Goal: Task Accomplishment & Management: Use online tool/utility

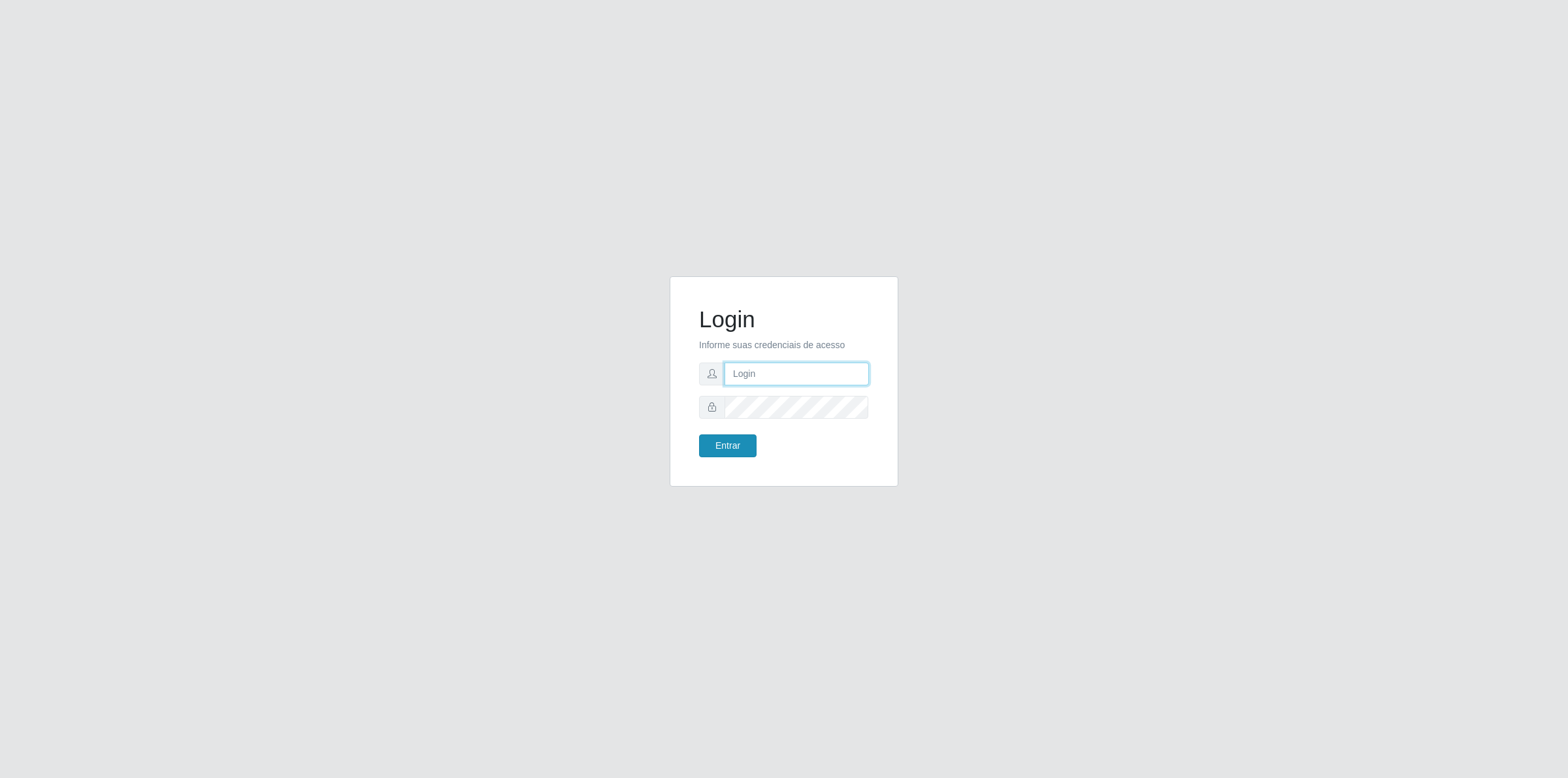
type input "[PERSON_NAME][EMAIL_ADDRESS][DOMAIN_NAME]"
click at [716, 449] on button "Entrar" at bounding box center [727, 445] width 57 height 23
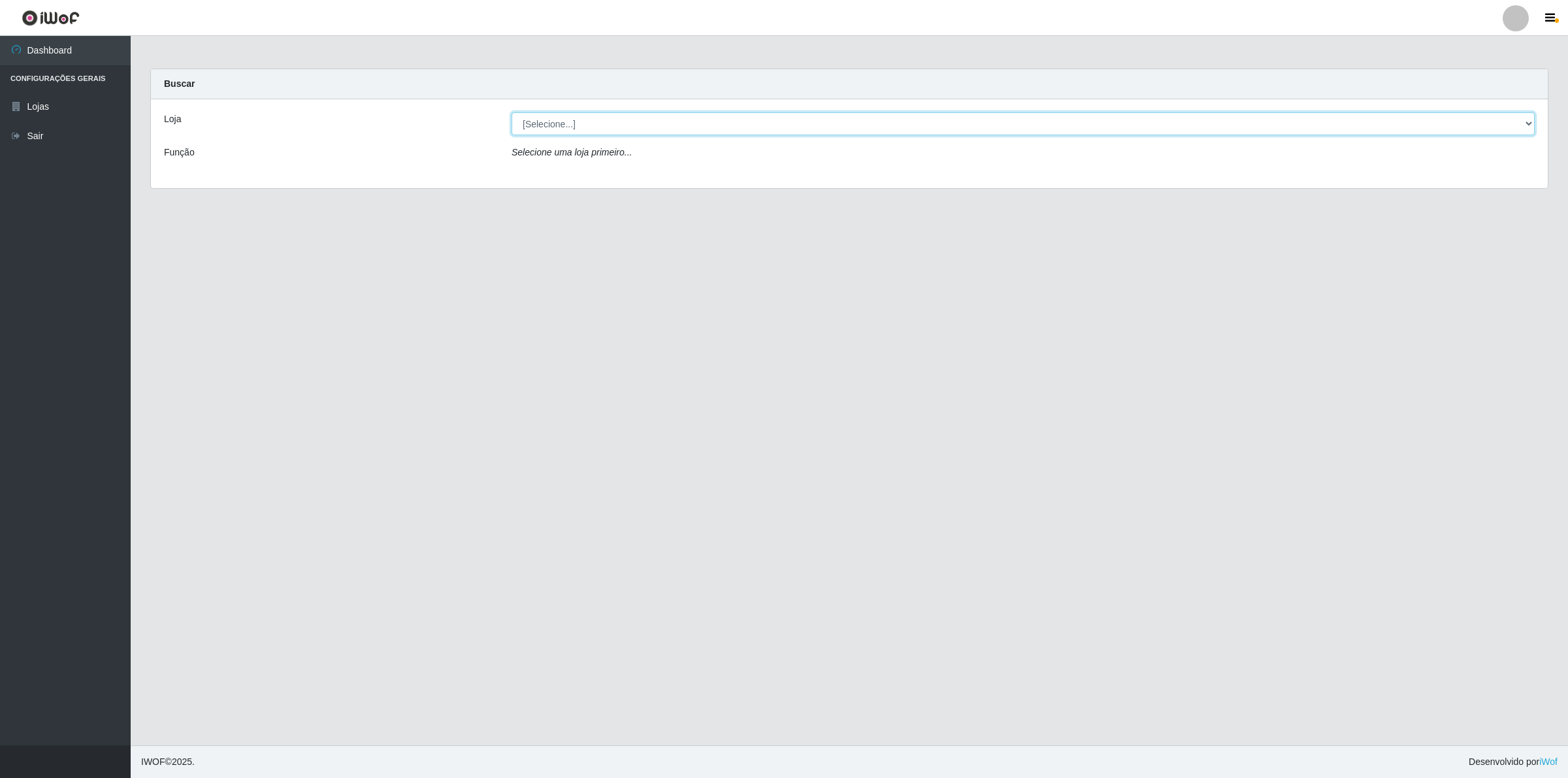
click at [565, 131] on select "[Selecione...] Extrabom - Loja 01 Centro de Distribuição" at bounding box center [1023, 123] width 1023 height 23
select select "435"
click at [512, 112] on select "[Selecione...] Extrabom - Loja 01 Centro de Distribuição" at bounding box center [1023, 123] width 1023 height 23
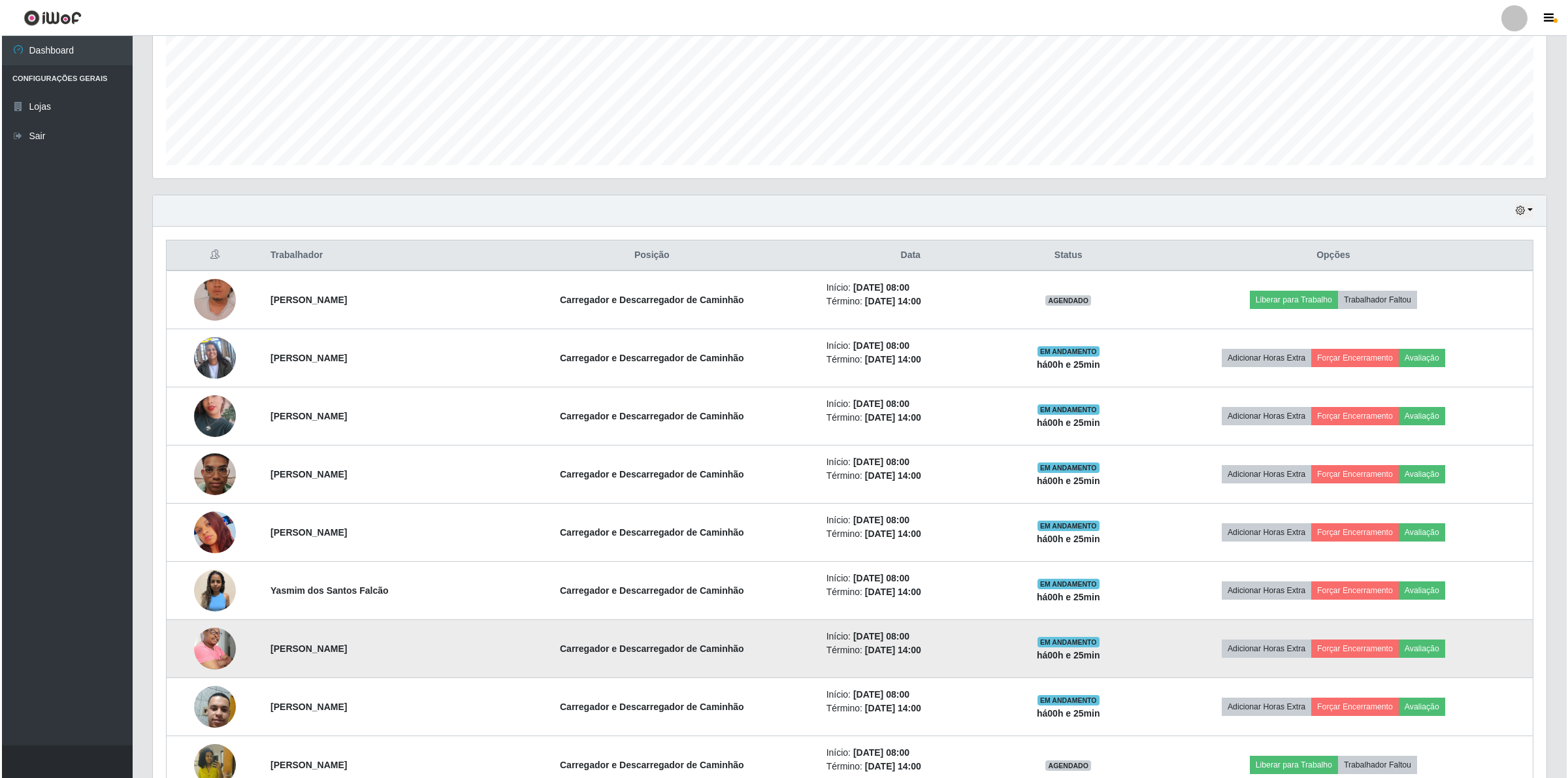
scroll to position [326, 0]
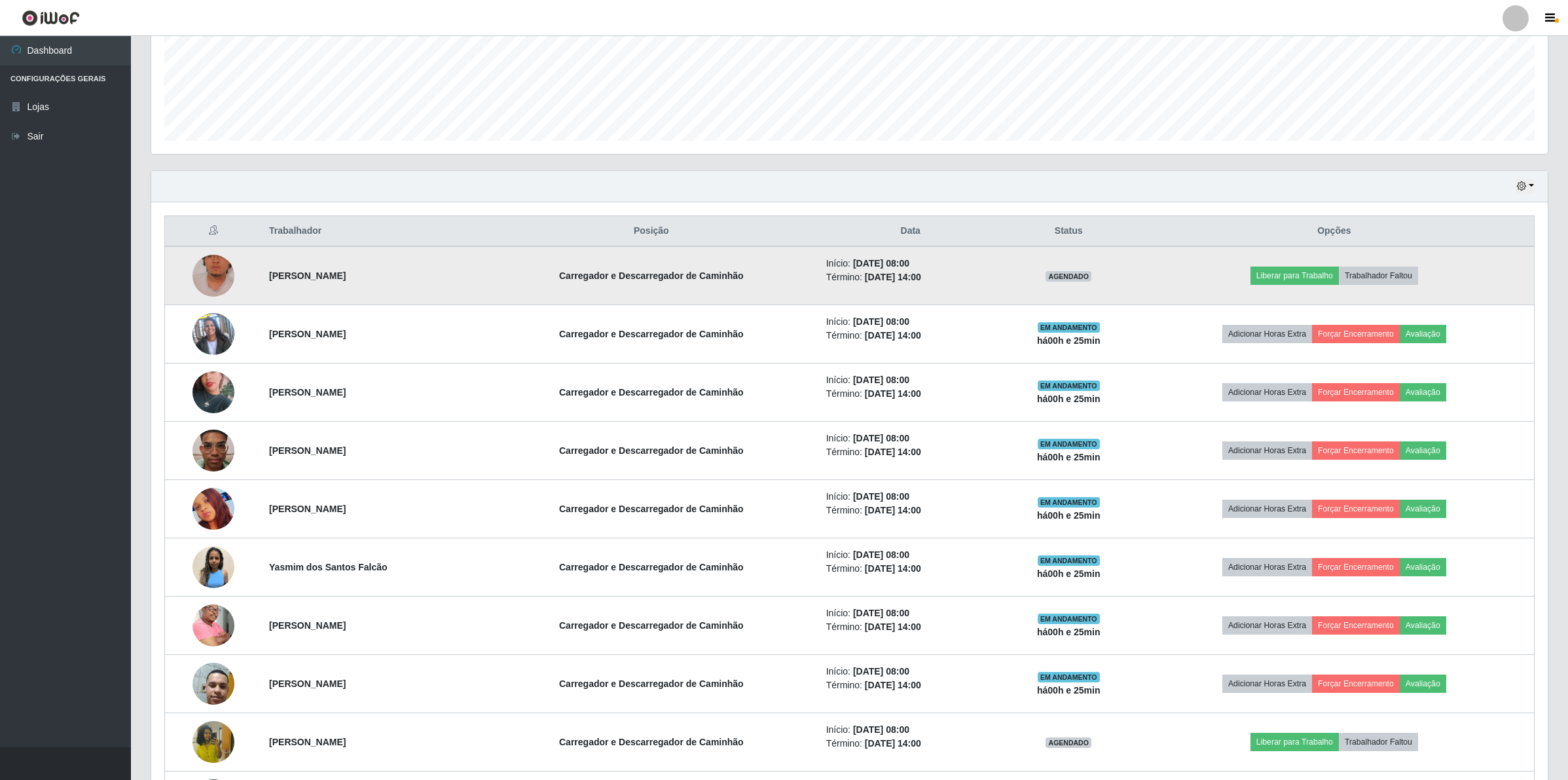
click at [216, 269] on img at bounding box center [213, 275] width 42 height 74
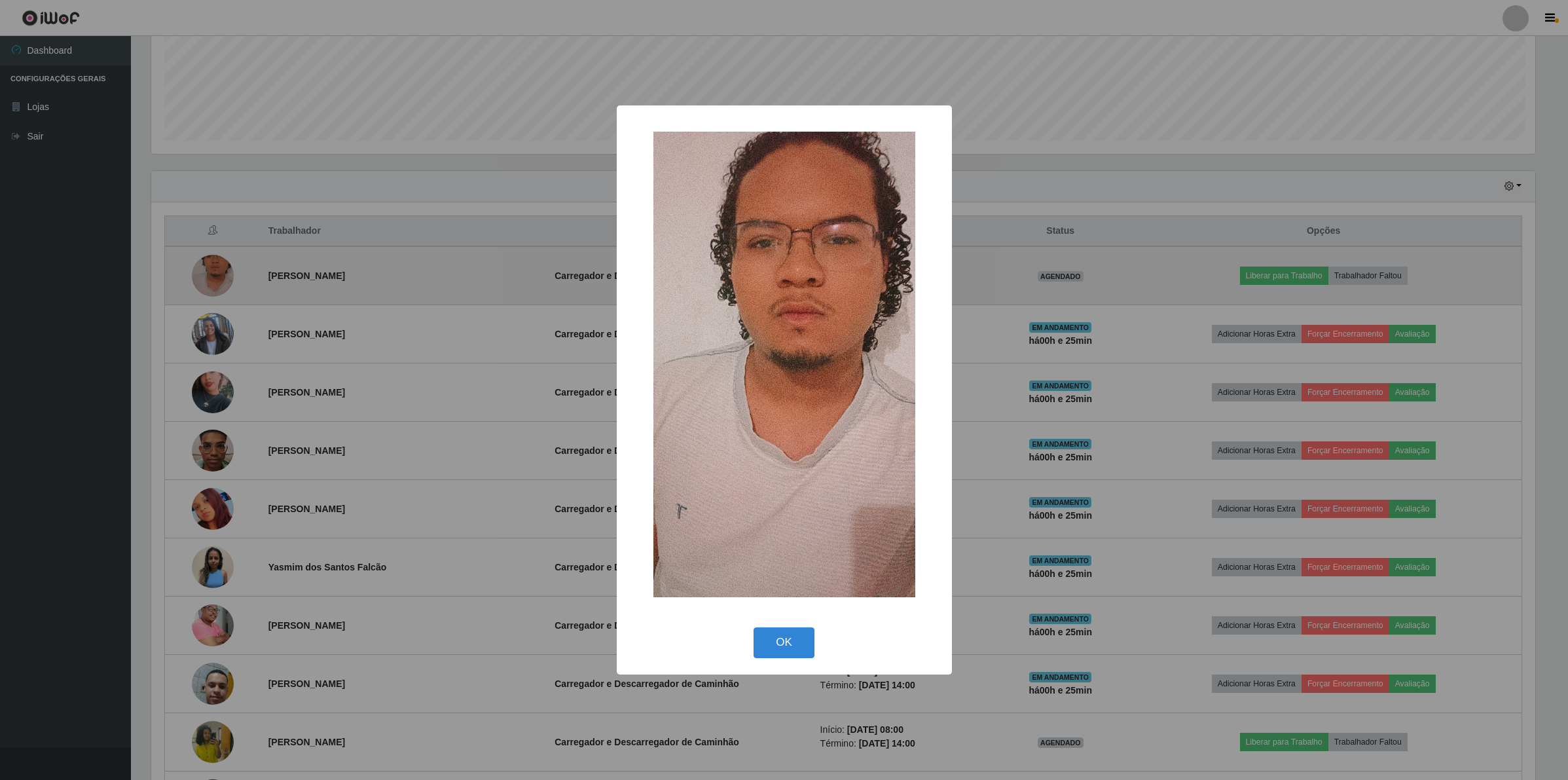
scroll to position [272, 1386]
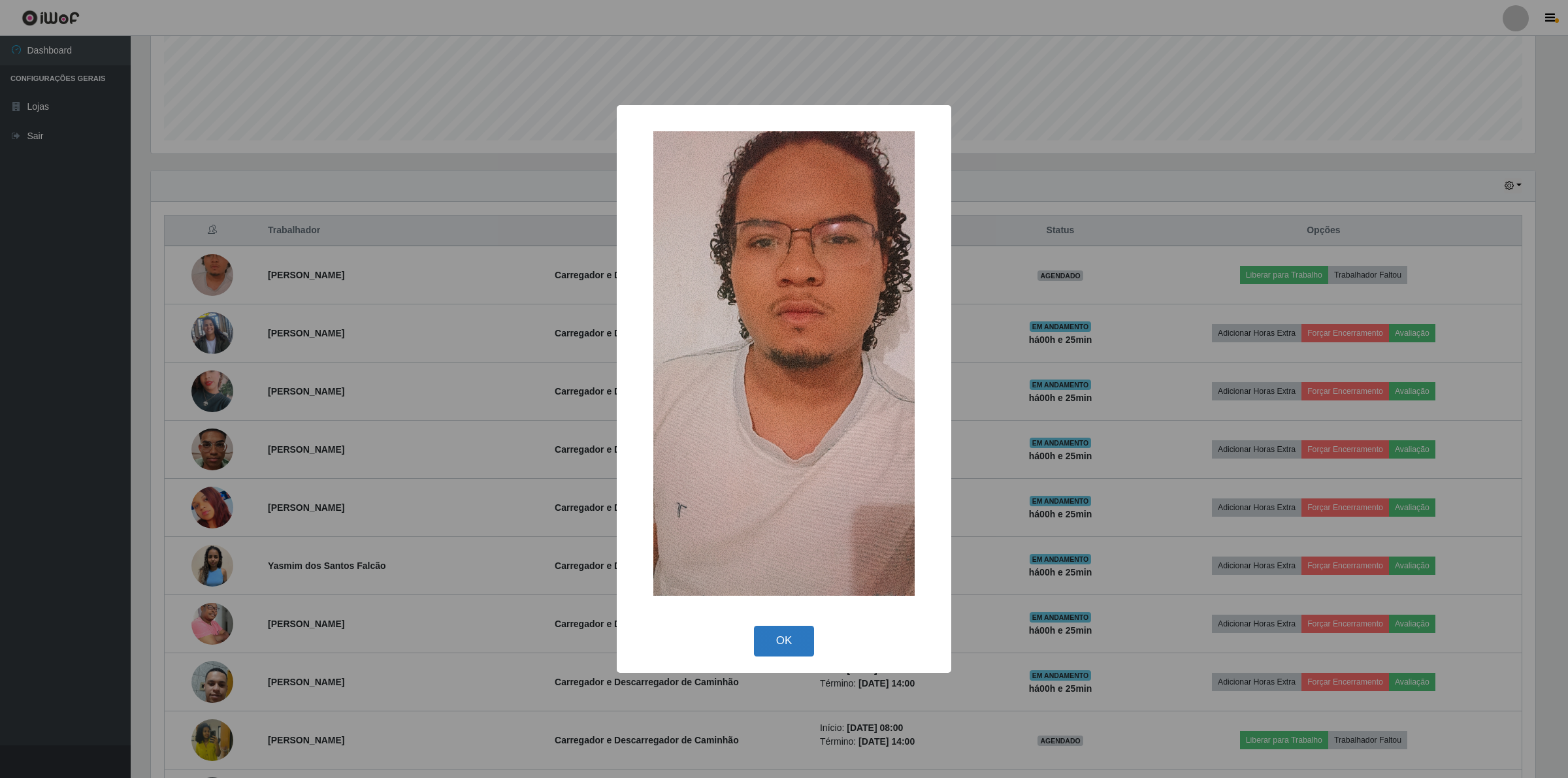
click at [785, 636] on button "OK" at bounding box center [784, 641] width 60 height 31
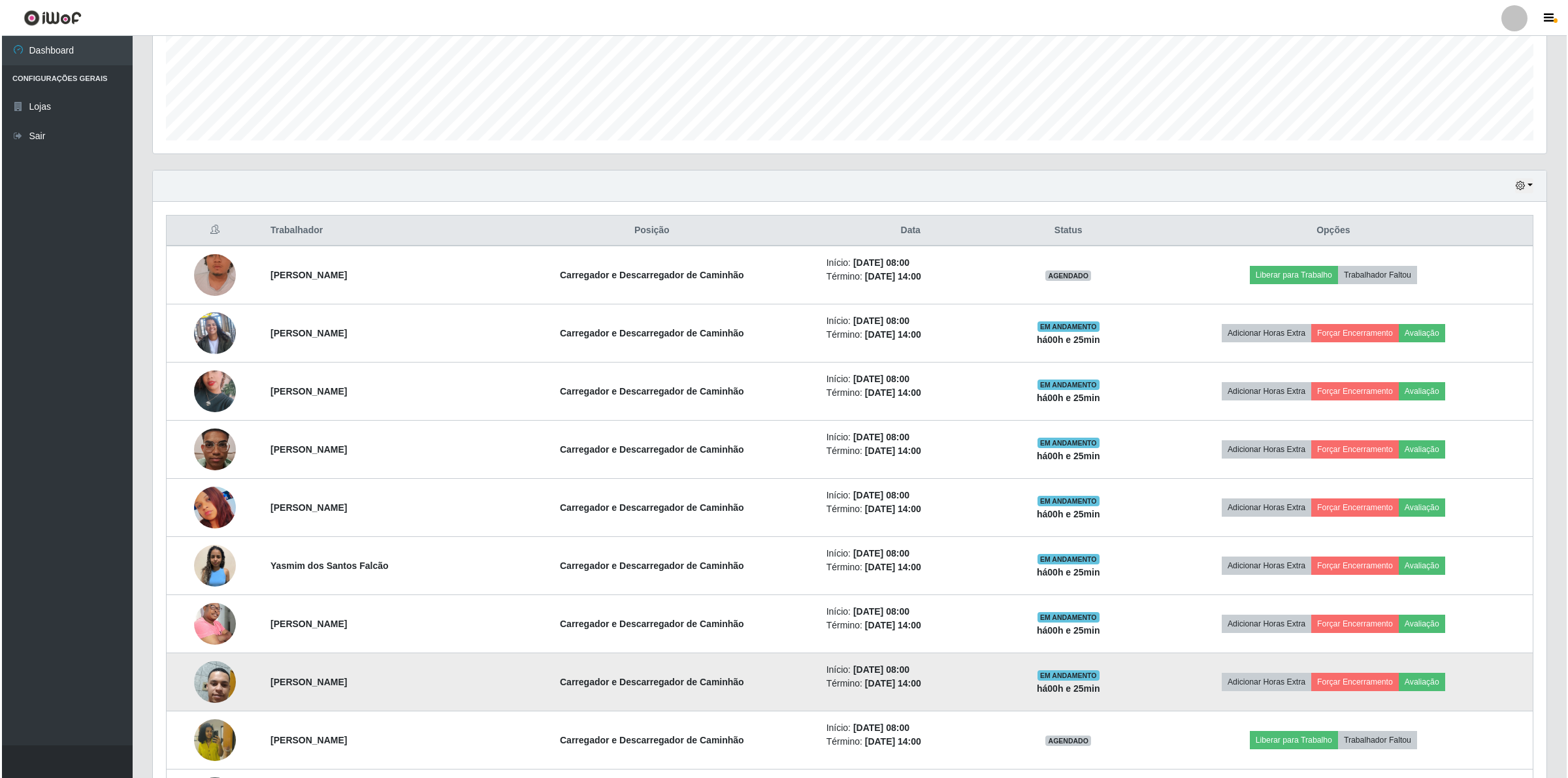
scroll to position [441, 0]
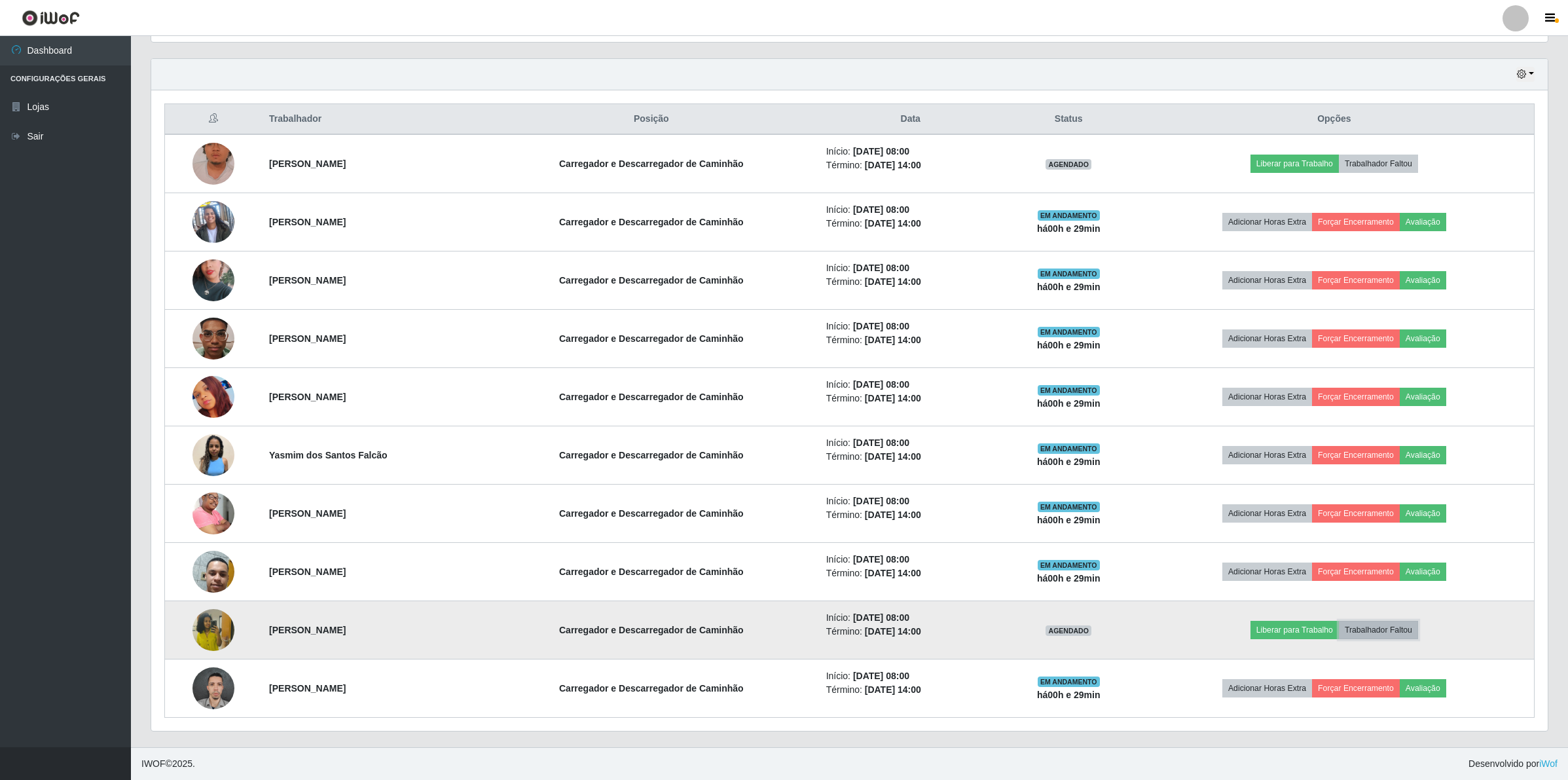
click at [1396, 630] on button "Trabalhador Faltou" at bounding box center [1378, 630] width 79 height 19
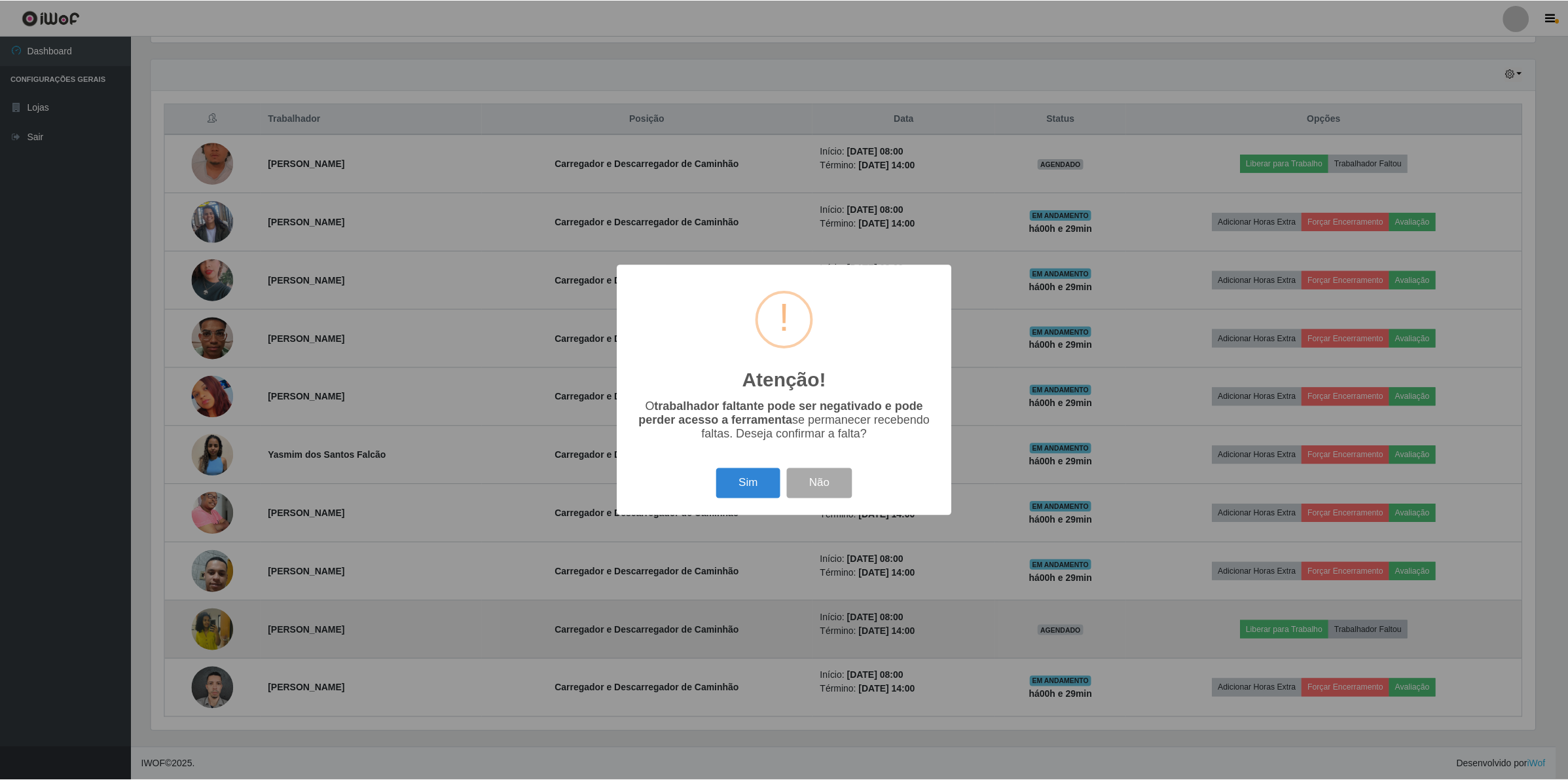
scroll to position [272, 1386]
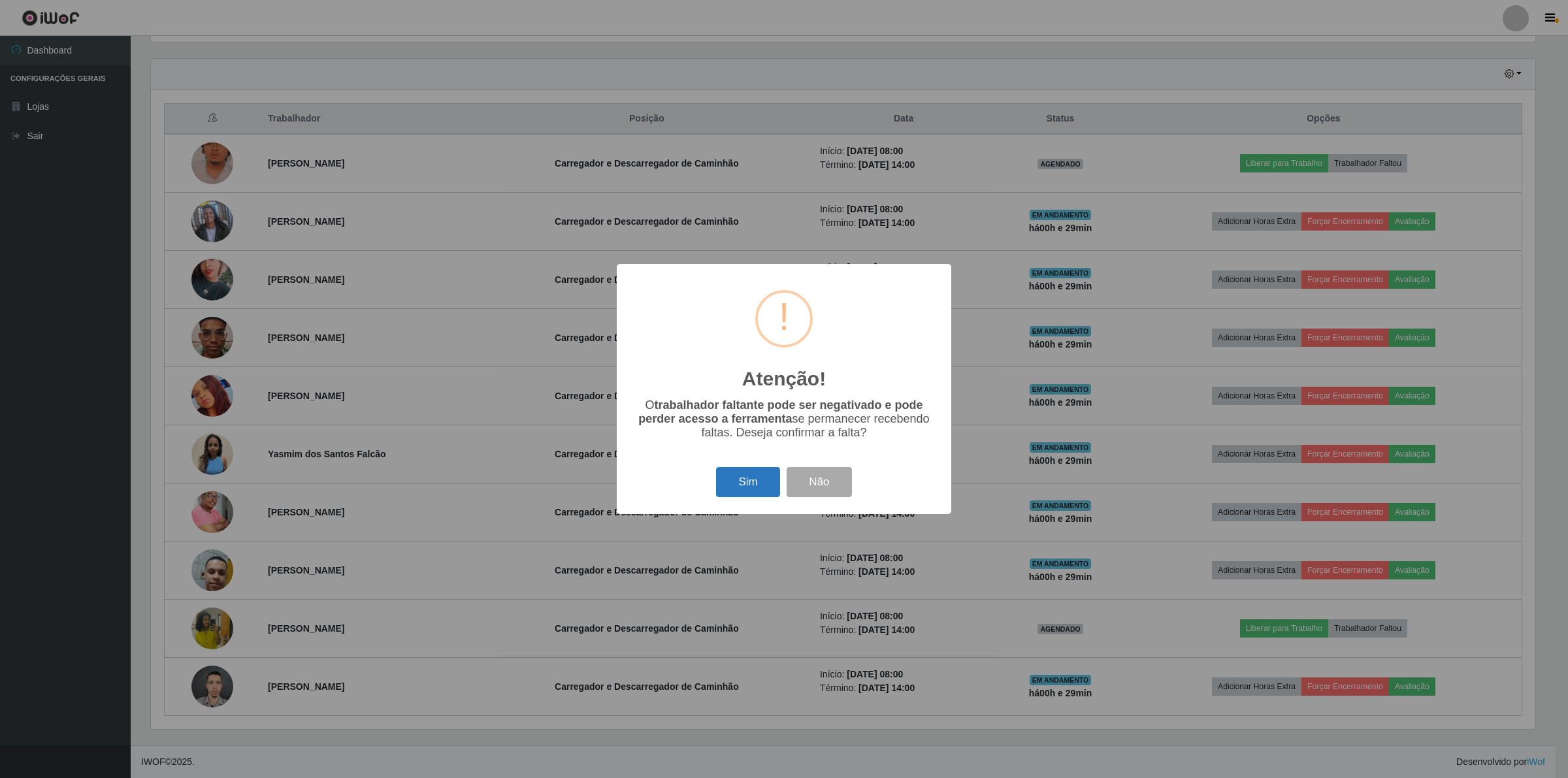
click at [763, 480] on button "Sim" at bounding box center [747, 482] width 64 height 31
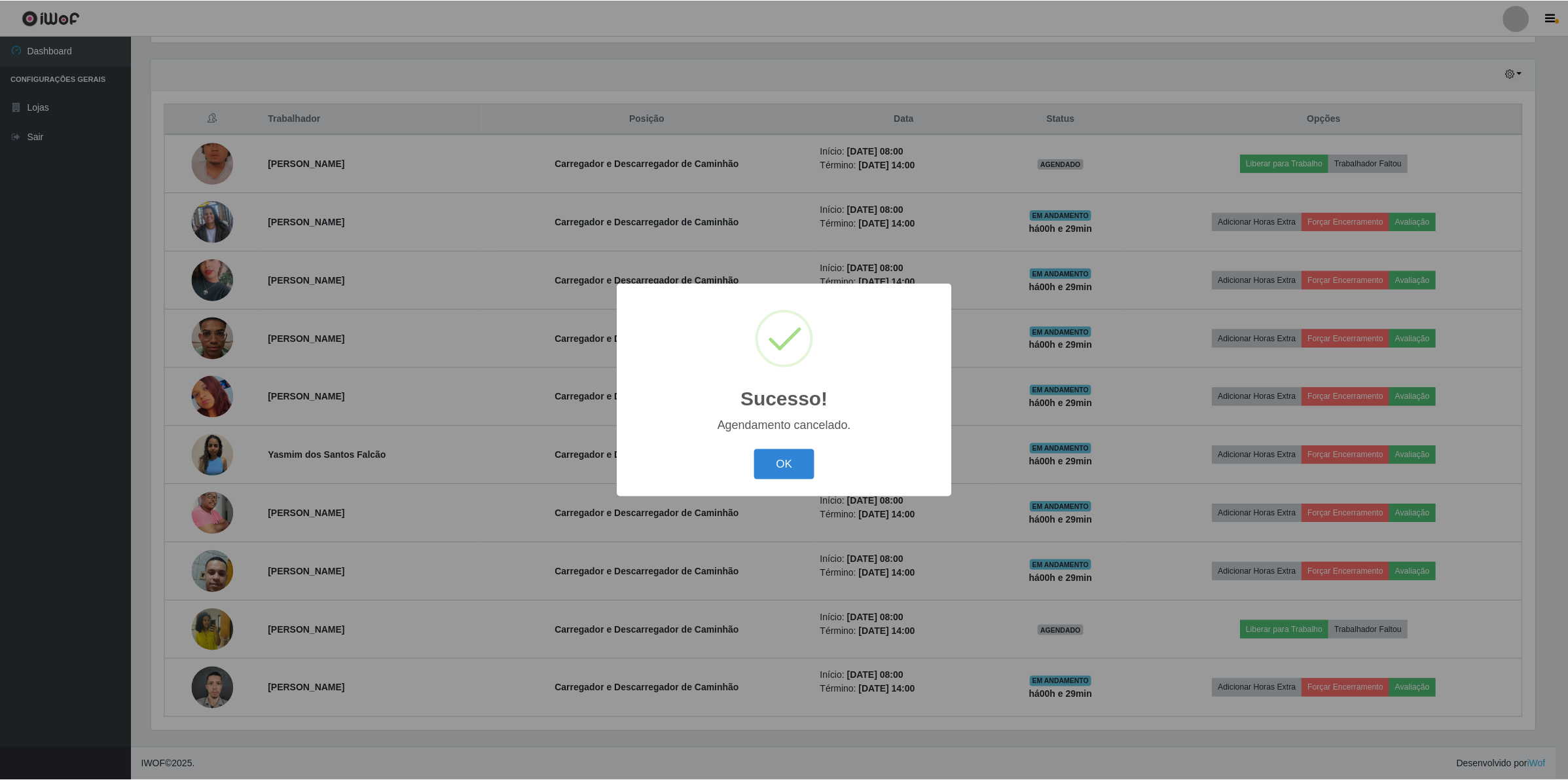
scroll to position [384, 0]
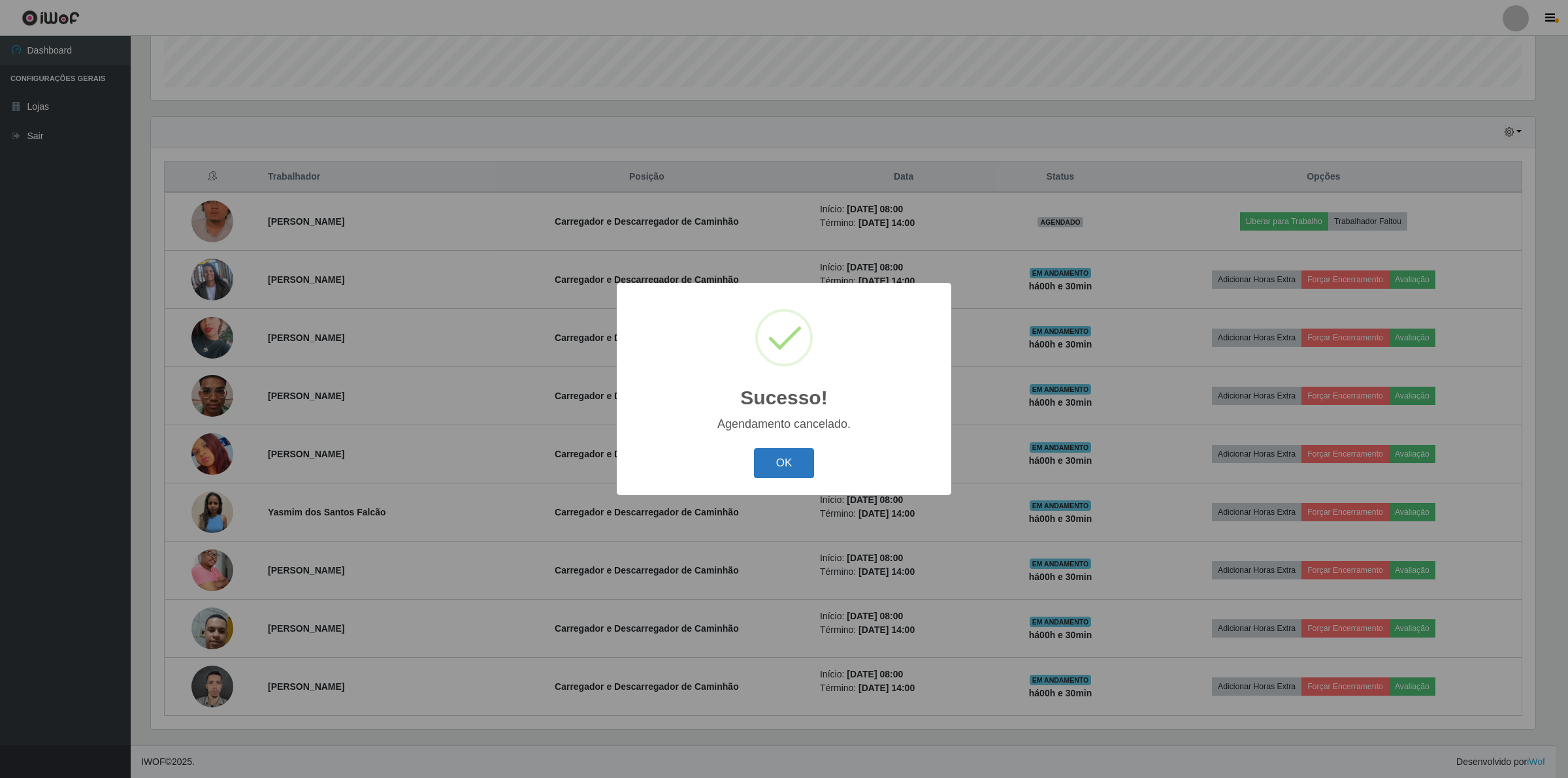
click at [785, 457] on button "OK" at bounding box center [784, 463] width 60 height 31
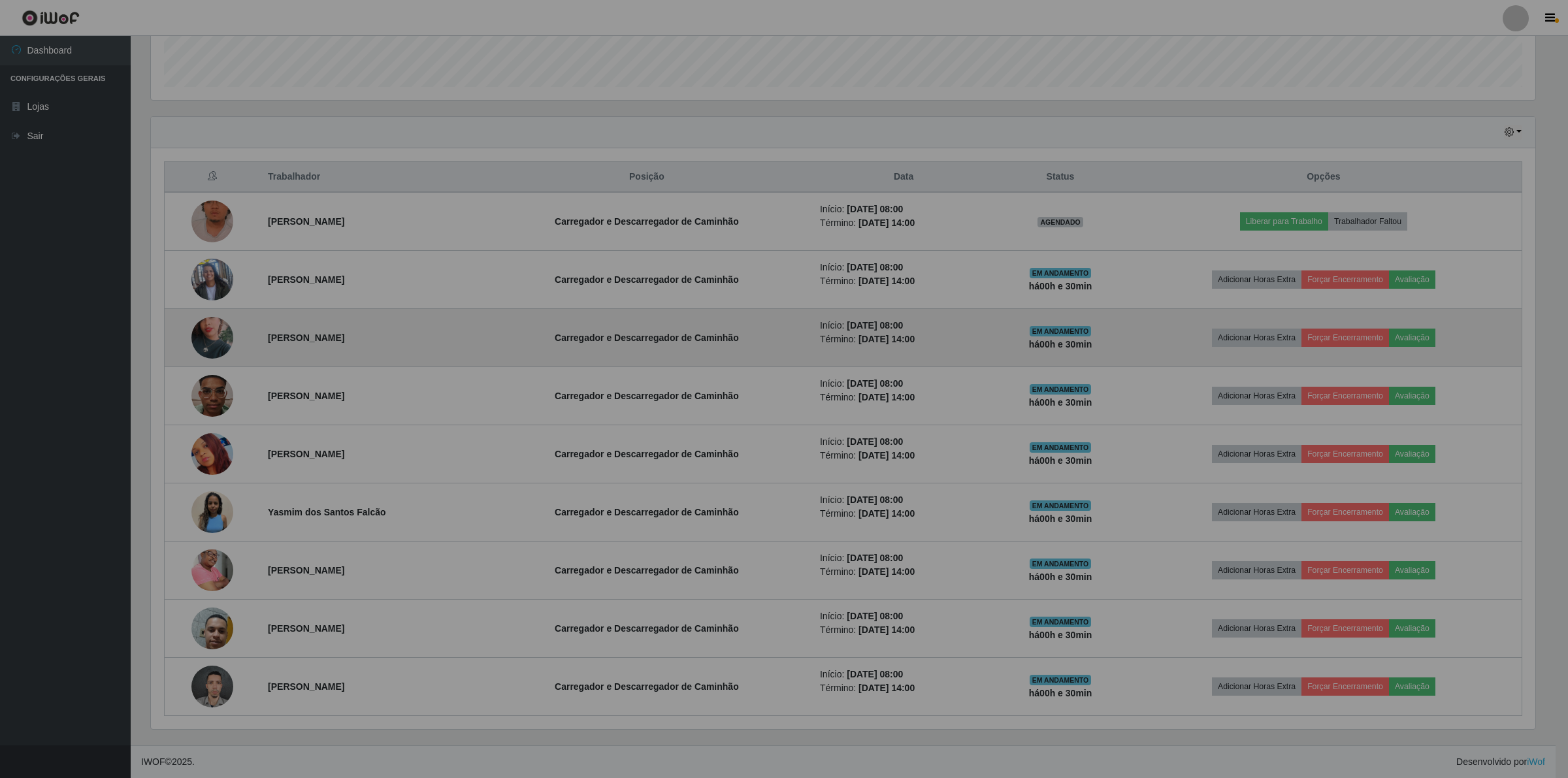
scroll to position [271, 1392]
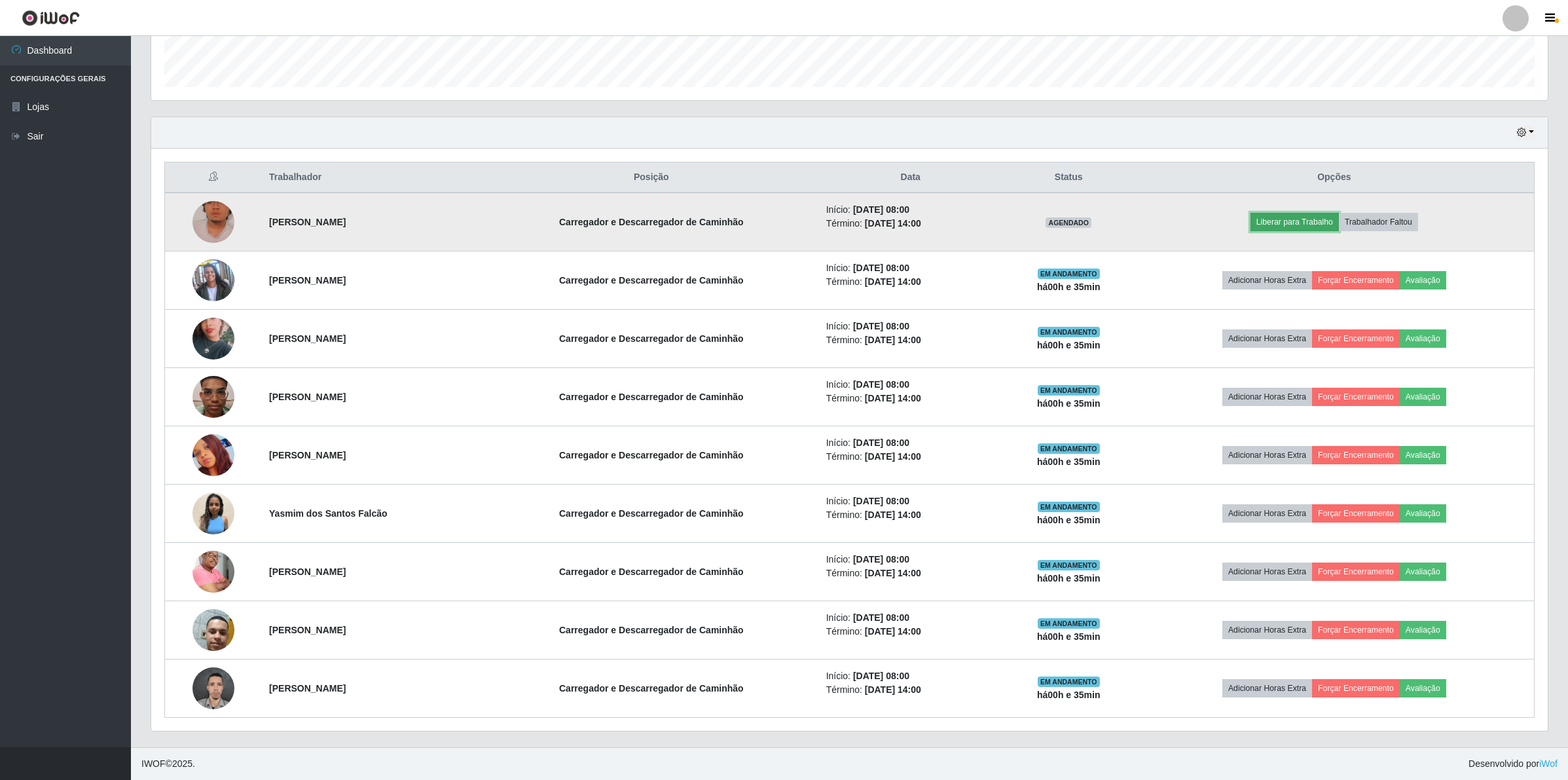
click at [1319, 220] on button "Liberar para Trabalho" at bounding box center [1293, 221] width 88 height 19
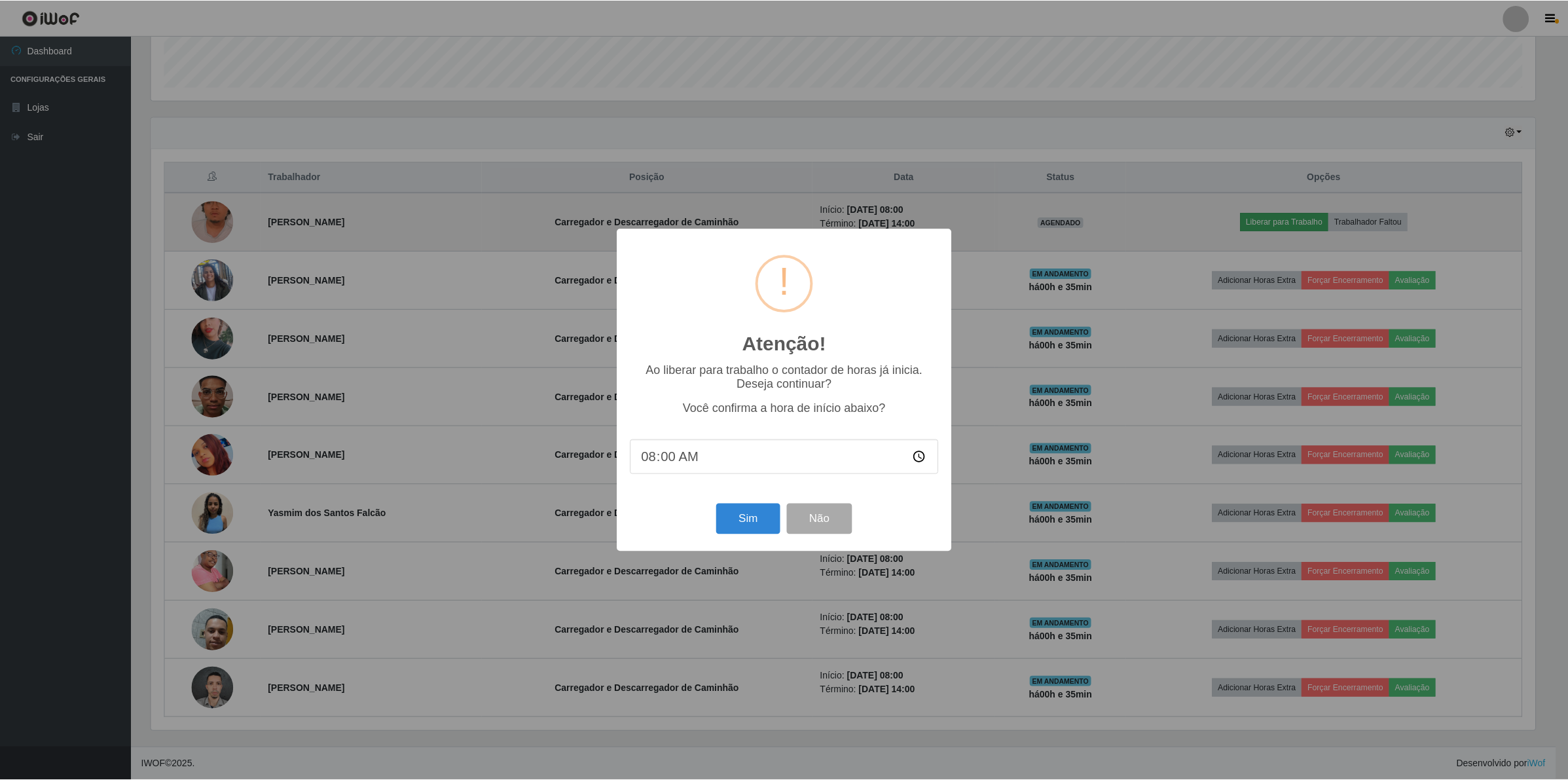
scroll to position [272, 1386]
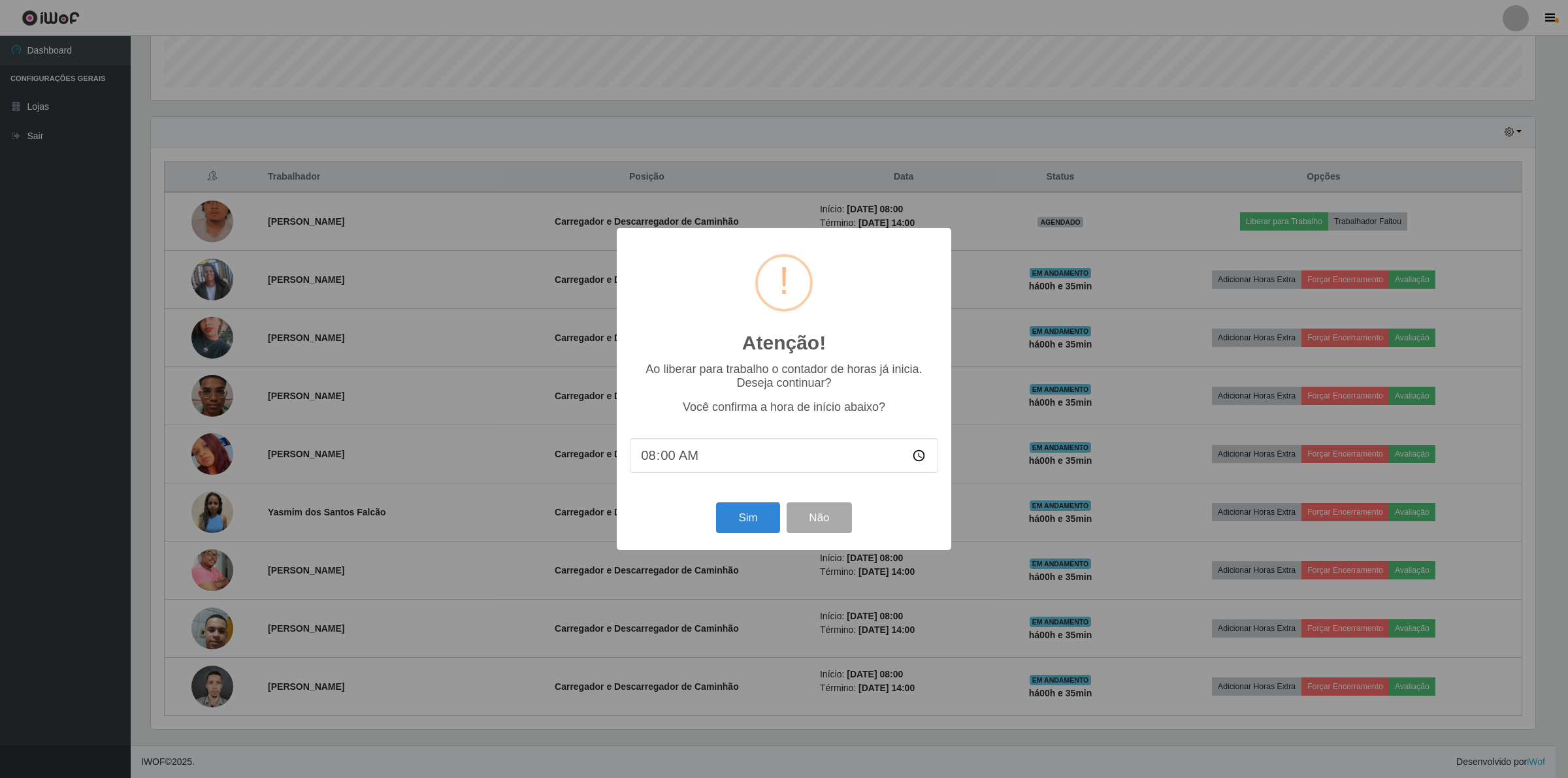
click at [680, 462] on input "08:00" at bounding box center [783, 455] width 309 height 35
click at [662, 462] on input "08:00" at bounding box center [783, 455] width 309 height 35
type input "08:30"
click at [744, 520] on button "Sim" at bounding box center [747, 517] width 64 height 31
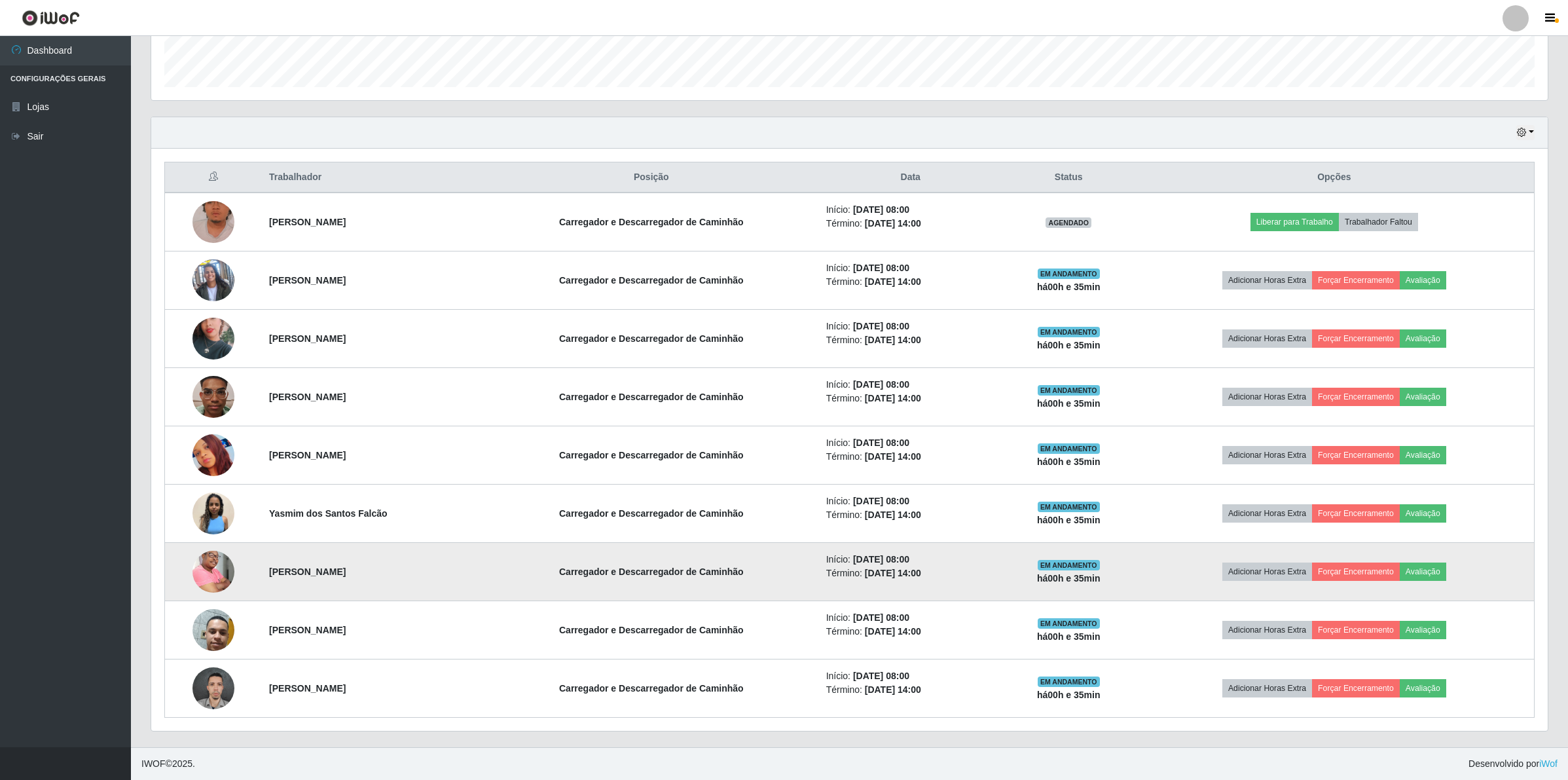
scroll to position [272, 1398]
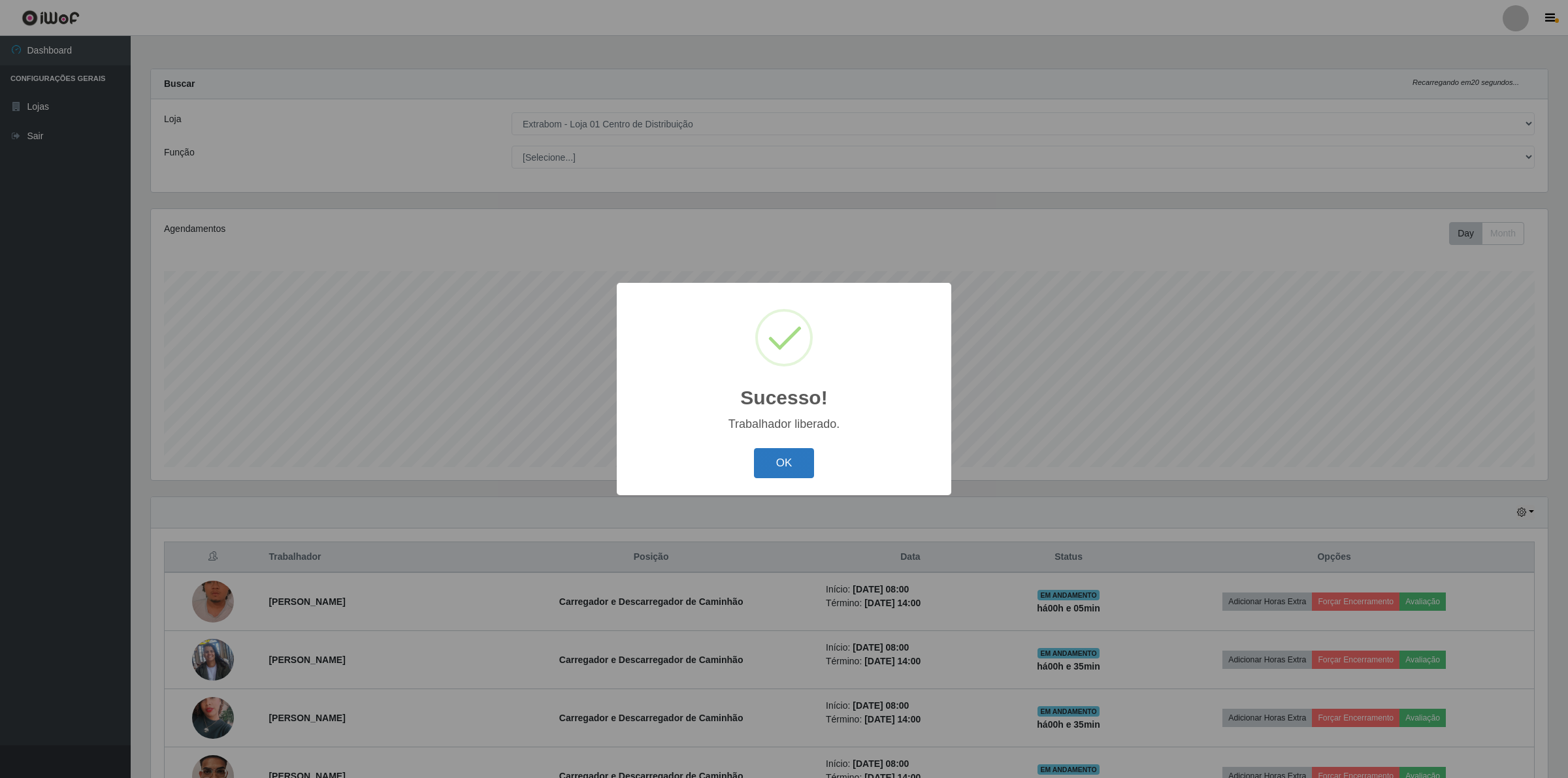
click at [792, 464] on button "OK" at bounding box center [784, 463] width 60 height 31
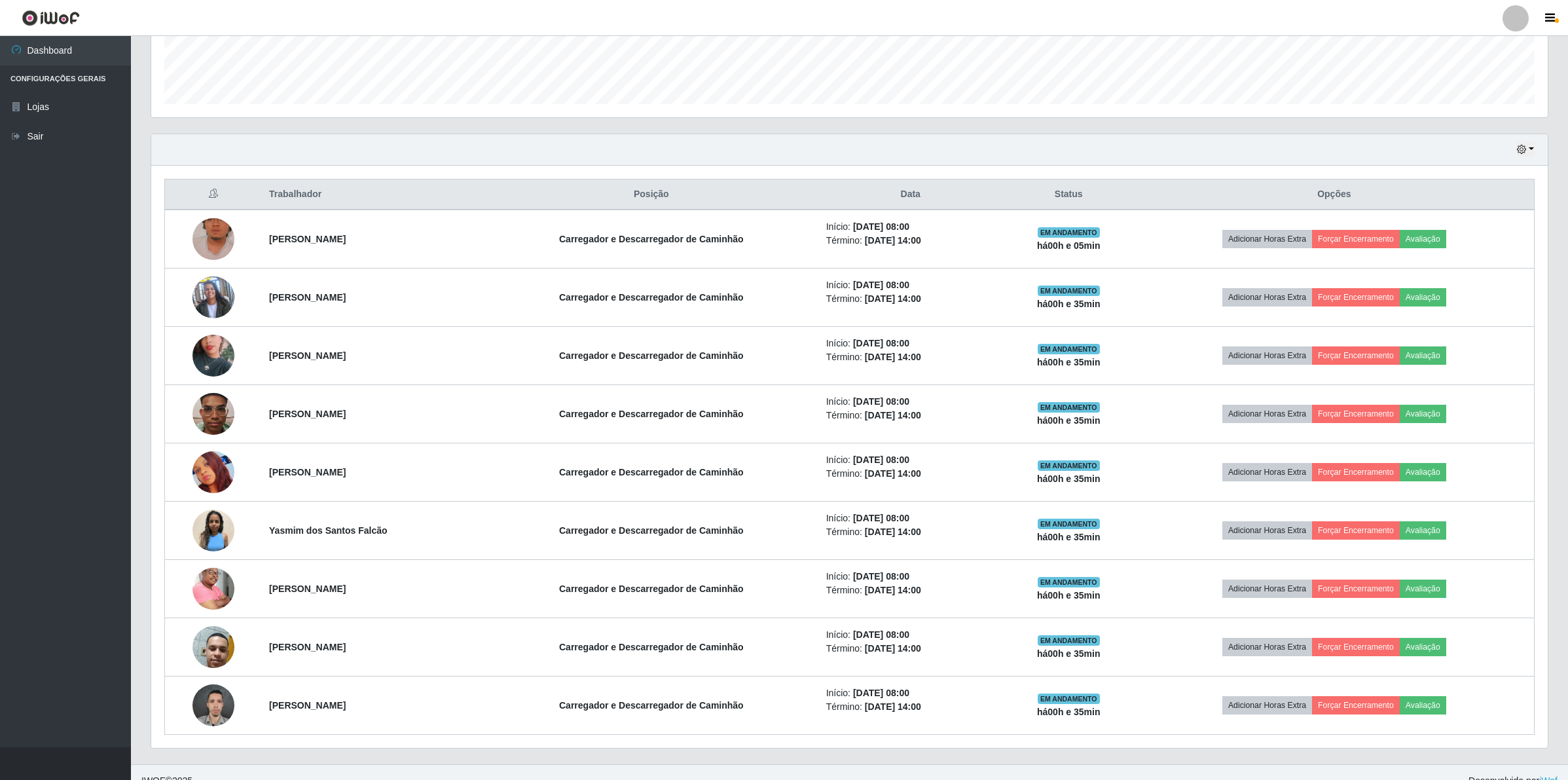
scroll to position [384, 0]
